Goal: Information Seeking & Learning: Learn about a topic

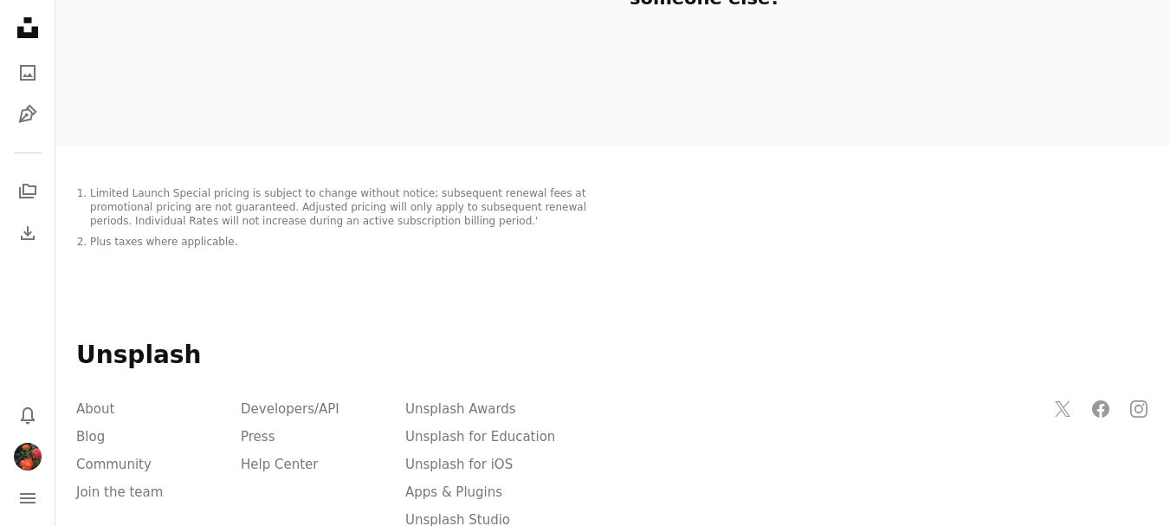
scroll to position [3513, 0]
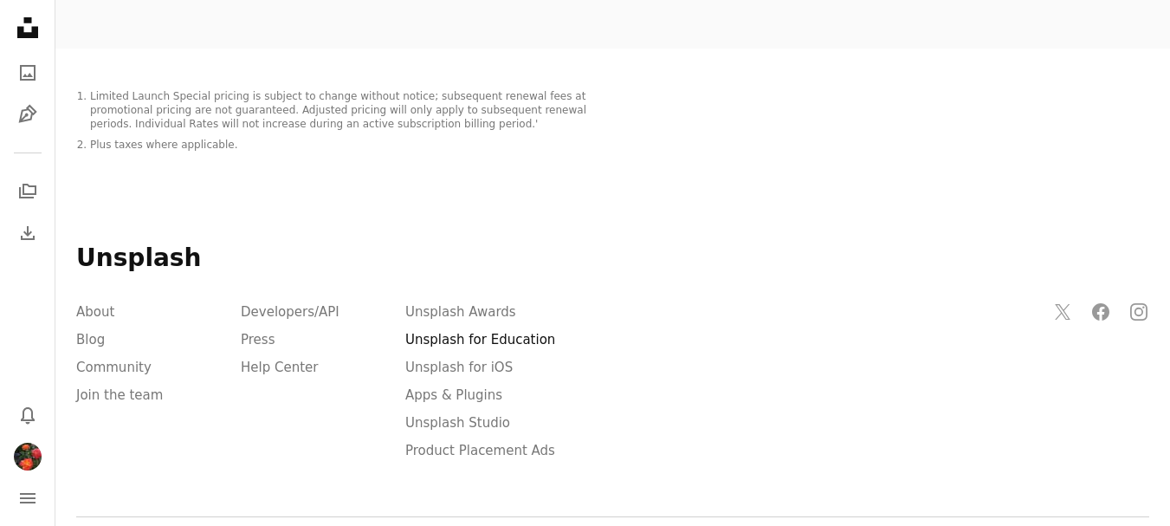
click at [502, 332] on link "Unsplash for Education" at bounding box center [480, 340] width 150 height 16
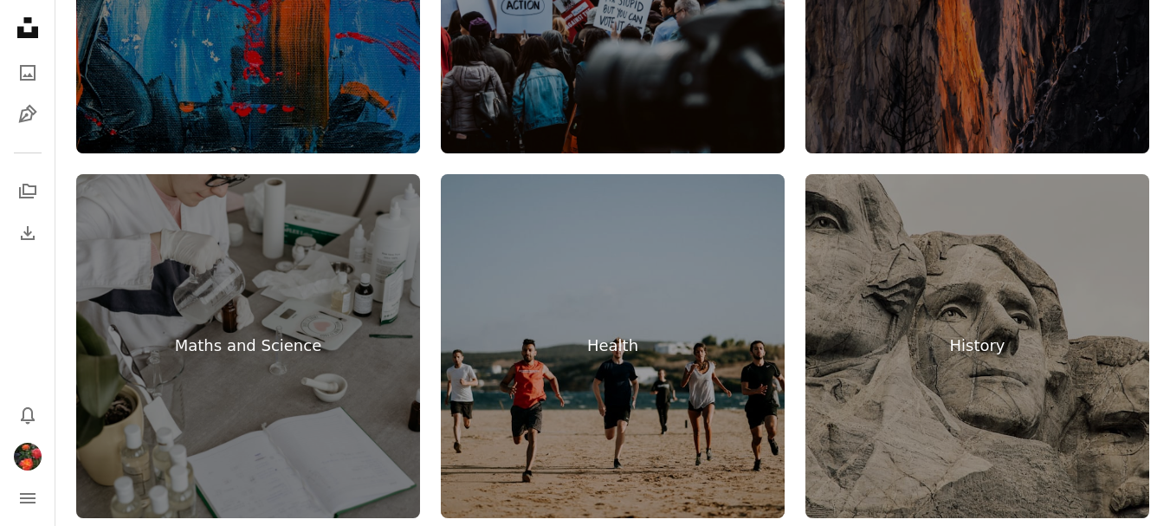
scroll to position [3015, 0]
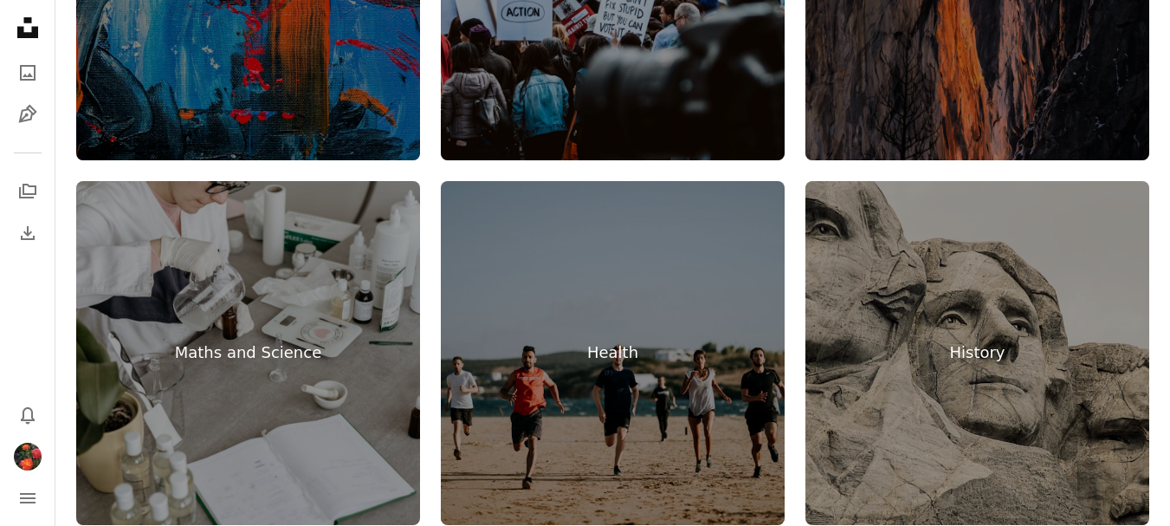
click at [323, 361] on link "Maths and Science" at bounding box center [248, 353] width 344 height 344
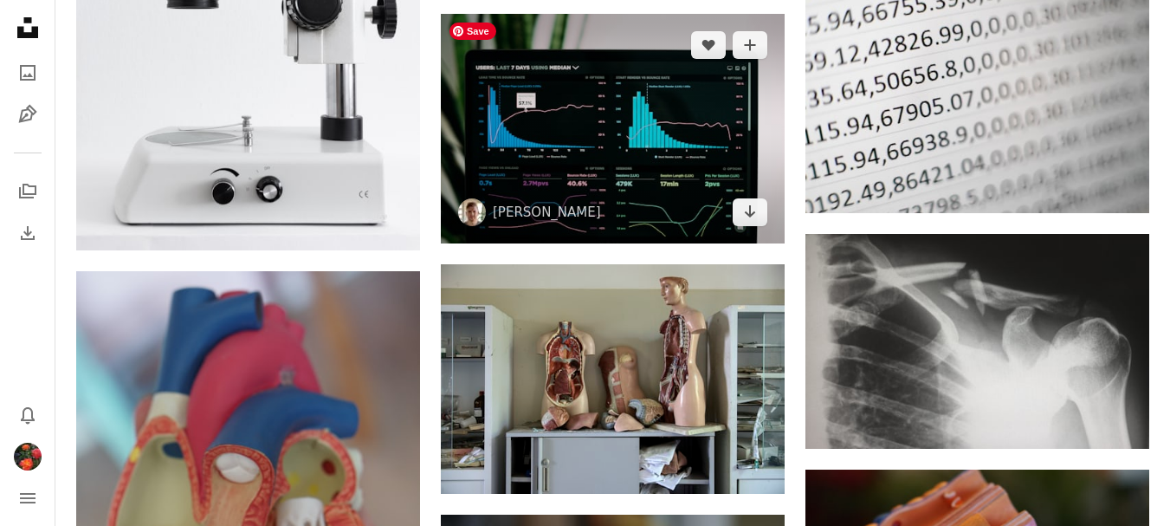
scroll to position [4055, 0]
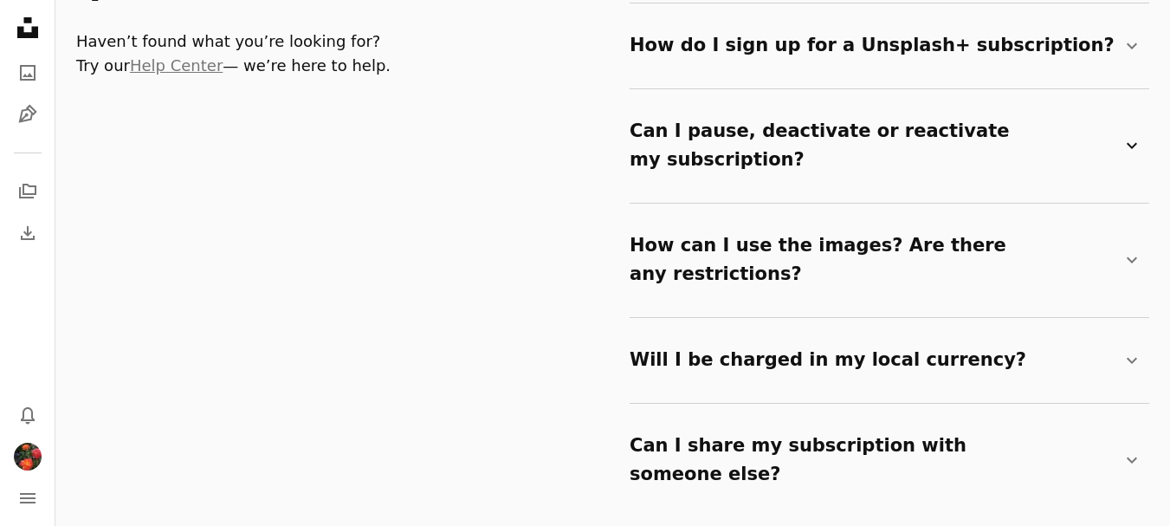
scroll to position [3431, 0]
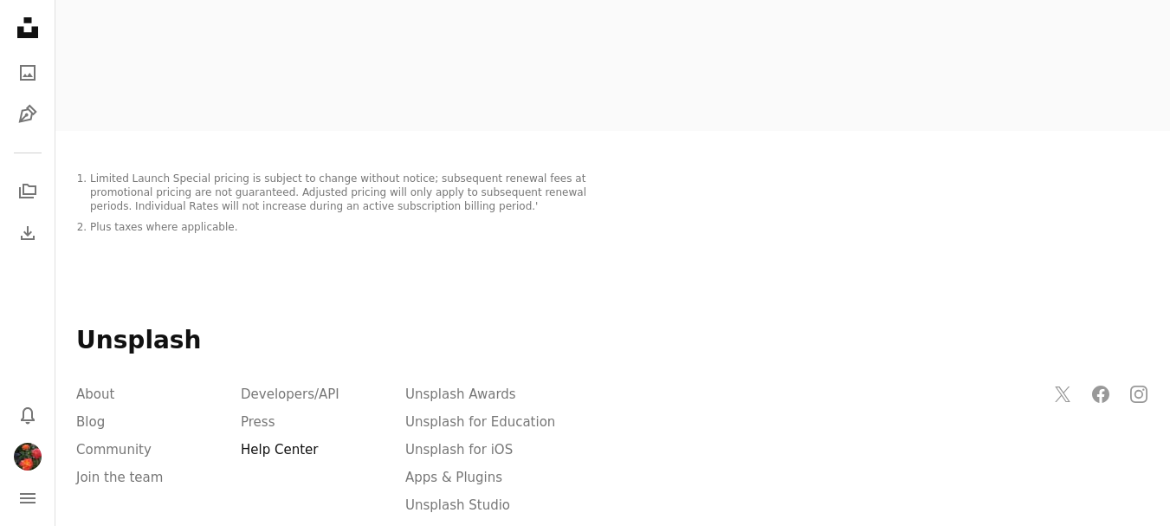
click at [268, 442] on link "Help Center" at bounding box center [279, 450] width 77 height 16
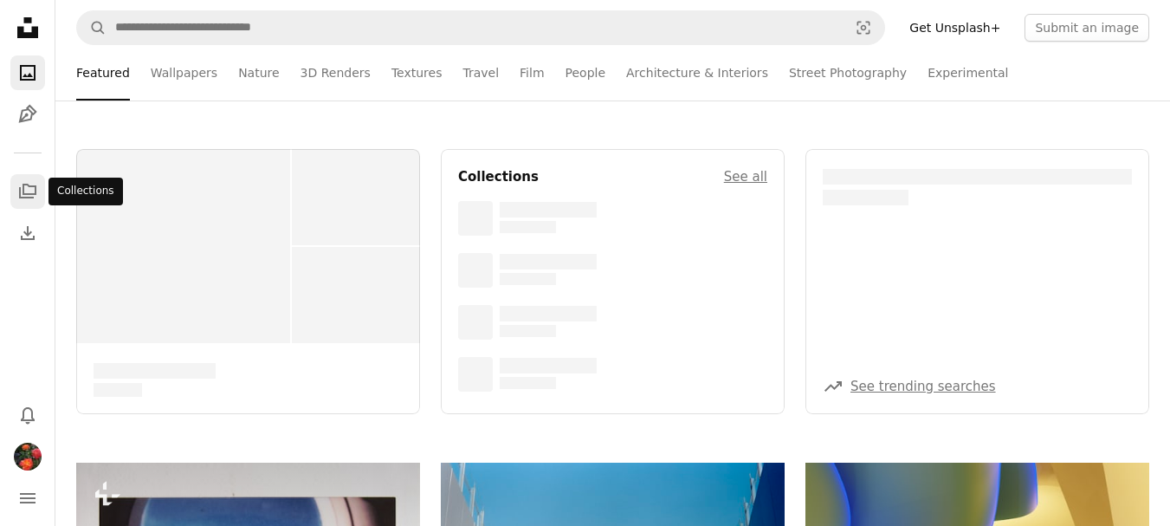
click at [27, 192] on icon "A stack of folders" at bounding box center [27, 191] width 21 height 21
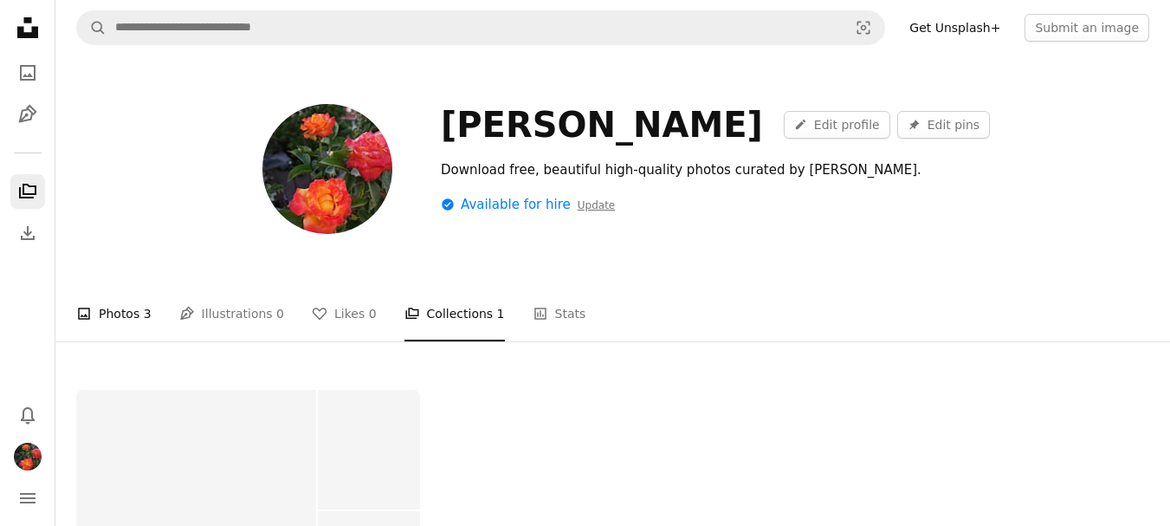
click at [127, 312] on link "A photo Photos 3" at bounding box center [113, 313] width 75 height 55
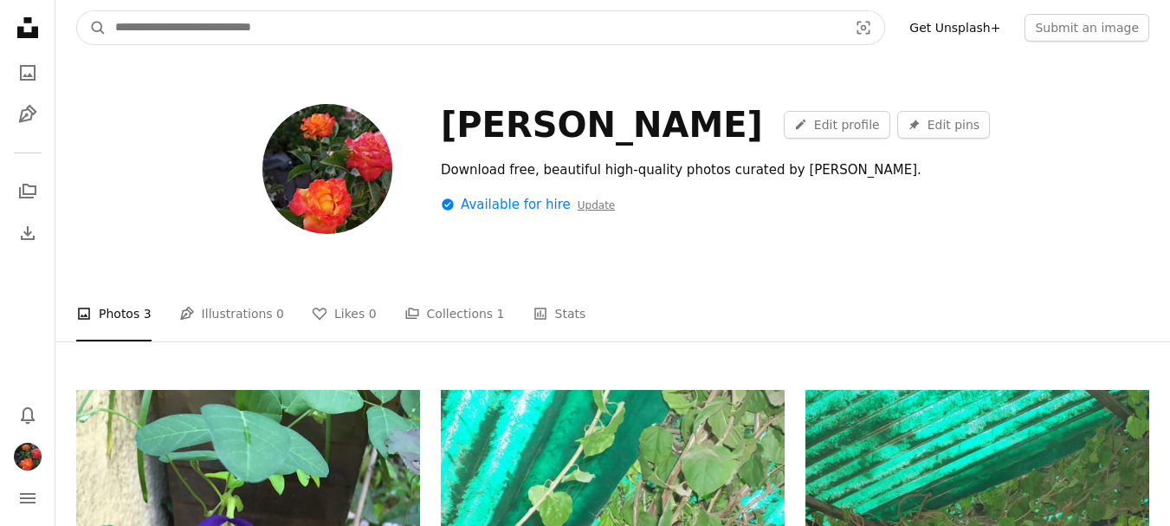
click at [767, 32] on input "Find visuals sitewide" at bounding box center [475, 27] width 736 height 33
type input "**********"
click at [77, 11] on button "A magnifying glass" at bounding box center [91, 27] width 29 height 33
